Goal: Task Accomplishment & Management: Use online tool/utility

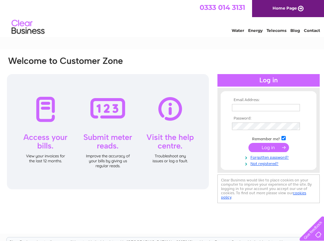
click at [108, 139] on div at bounding box center [108, 131] width 202 height 115
click at [110, 109] on div at bounding box center [108, 131] width 202 height 115
click at [111, 169] on div at bounding box center [108, 131] width 202 height 115
click at [235, 106] on input "text" at bounding box center [266, 108] width 69 height 8
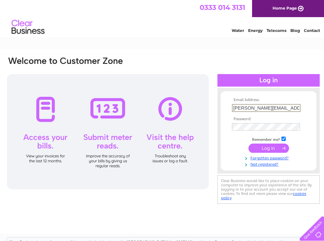
type input "ruth@orionduo.co.uk"
click at [270, 147] on input "submit" at bounding box center [268, 148] width 41 height 9
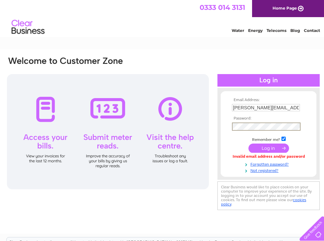
click at [264, 146] on input "submit" at bounding box center [268, 148] width 41 height 9
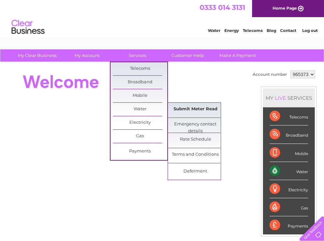
click at [191, 108] on link "Submit Meter Read" at bounding box center [195, 109] width 54 height 13
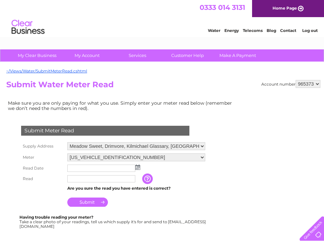
click at [70, 166] on input "text" at bounding box center [101, 168] width 68 height 7
click at [139, 165] on img at bounding box center [137, 167] width 5 height 5
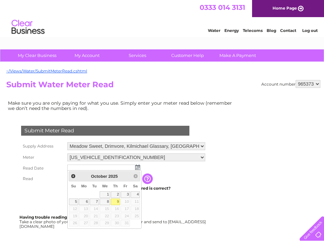
click at [116, 201] on link "9" at bounding box center [115, 202] width 9 height 7
type input "2025/10/09"
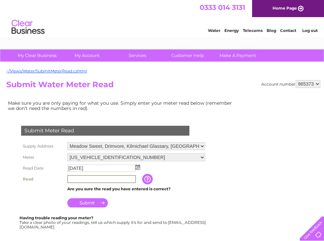
click at [70, 178] on input "text" at bounding box center [101, 179] width 69 height 8
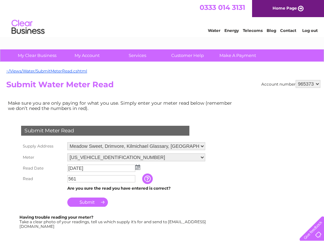
click at [148, 176] on input "button" at bounding box center [148, 179] width 12 height 11
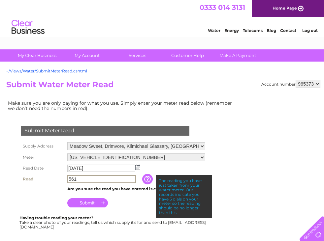
click at [68, 177] on input "561" at bounding box center [101, 179] width 69 height 8
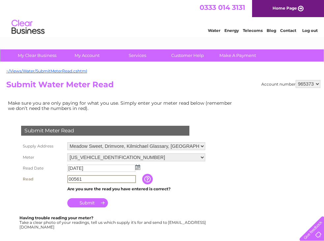
type input "00561"
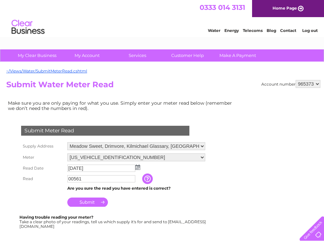
click at [89, 199] on input "Submit" at bounding box center [87, 202] width 41 height 9
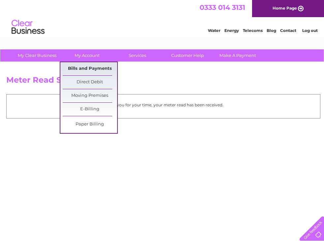
click at [90, 69] on link "Bills and Payments" at bounding box center [90, 68] width 54 height 13
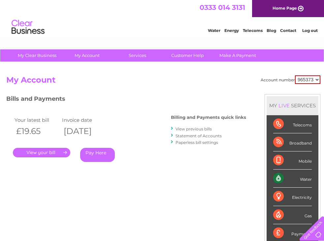
click at [180, 128] on link "View previous bills" at bounding box center [193, 129] width 36 height 5
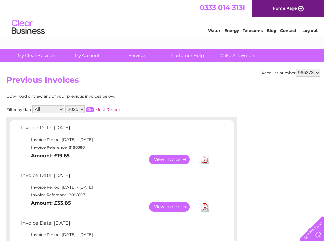
click at [311, 29] on link "Log out" at bounding box center [310, 30] width 16 height 5
